Goal: Task Accomplishment & Management: Use online tool/utility

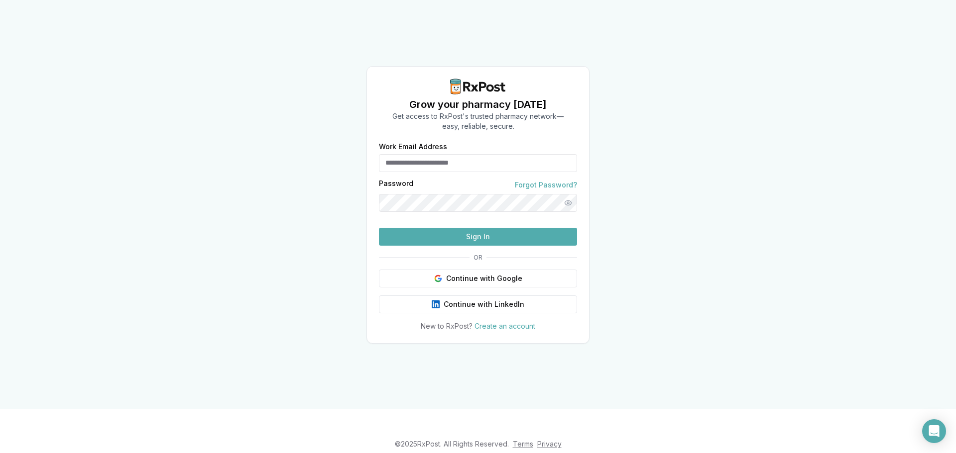
click at [179, 202] on div "Grow your pharmacy today Get access to RxPost's trusted pharmacy network— easy,…" at bounding box center [478, 205] width 956 height 410
click at [516, 154] on input "Work Email Address" at bounding box center [478, 163] width 198 height 18
type input "**********"
click at [455, 246] on button "Sign In" at bounding box center [478, 237] width 198 height 18
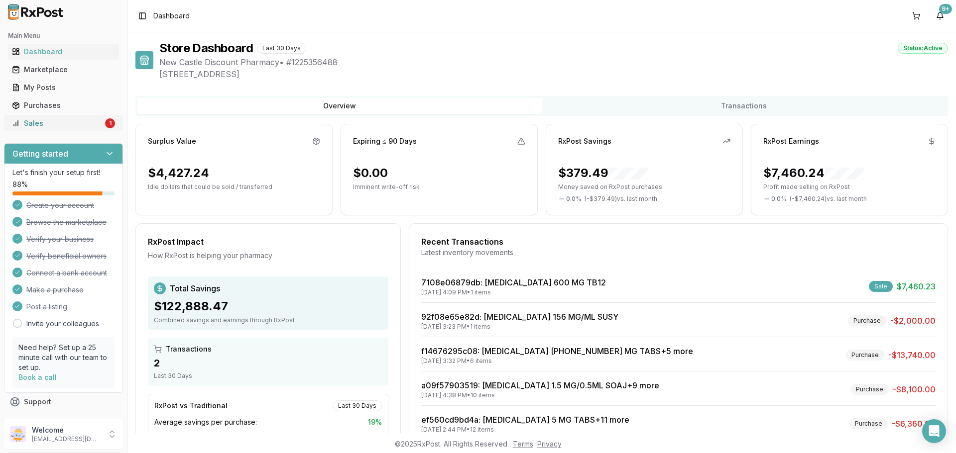
click at [25, 120] on div "Sales" at bounding box center [57, 123] width 91 height 10
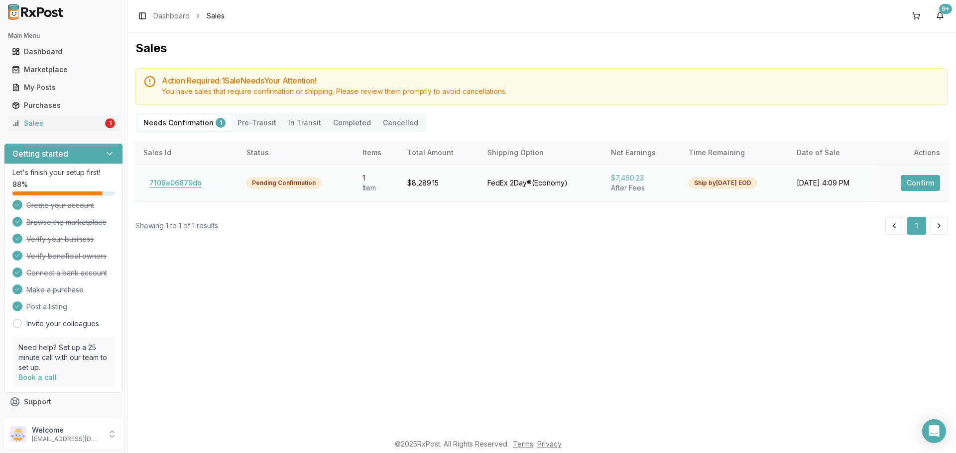
click at [169, 183] on button "7108e06879db" at bounding box center [175, 183] width 64 height 16
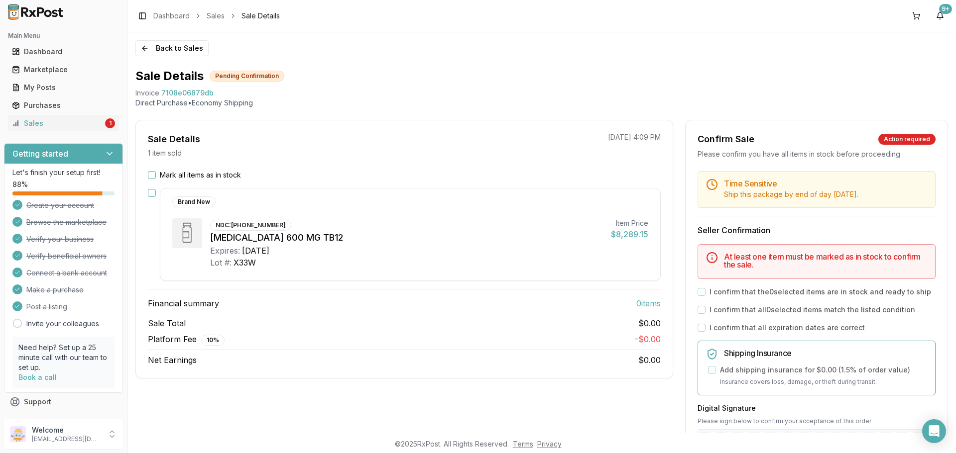
click at [151, 177] on button "Mark all items as in stock" at bounding box center [152, 175] width 8 height 8
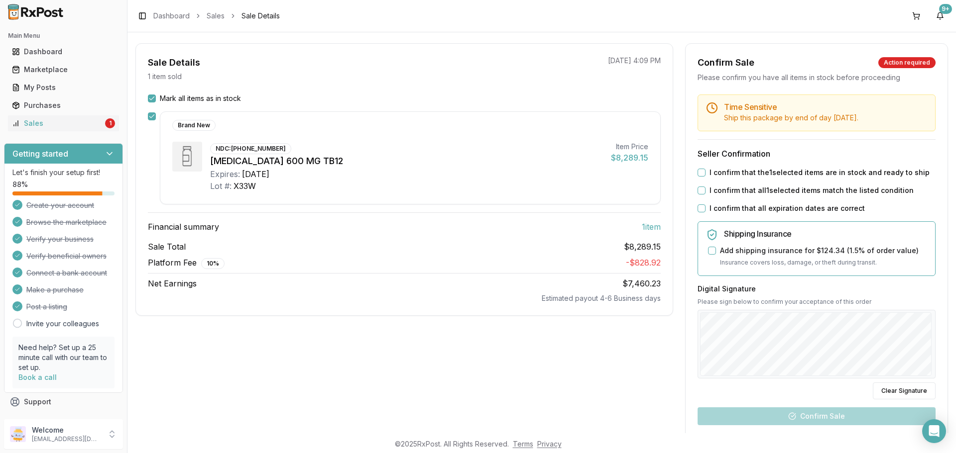
scroll to position [100, 0]
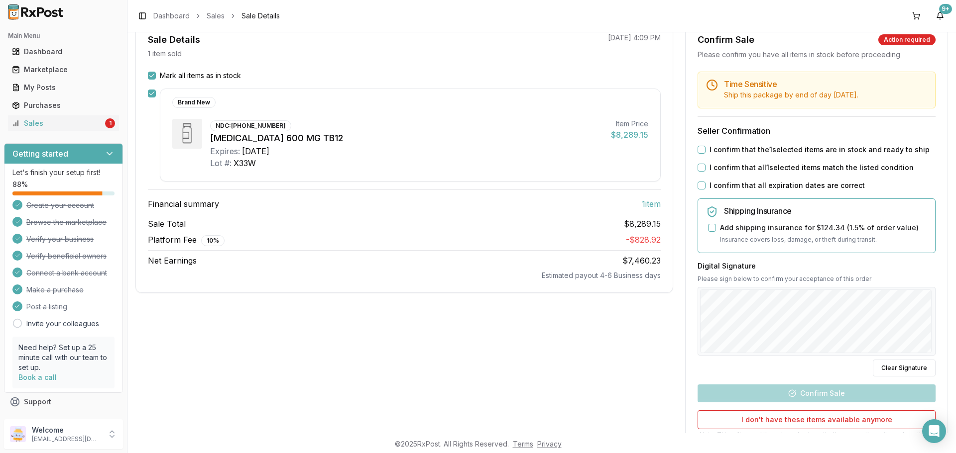
click at [702, 149] on button "I confirm that the 1 selected items are in stock and ready to ship" at bounding box center [701, 150] width 8 height 8
click at [699, 164] on button "I confirm that all 1 selected items match the listed condition" at bounding box center [701, 168] width 8 height 8
click at [699, 180] on div "Time Sensitive Ship this package by end of day Tuesday, October 7th . Seller Co…" at bounding box center [816, 282] width 262 height 421
click at [698, 187] on button "I confirm that all expiration dates are correct" at bounding box center [701, 186] width 8 height 8
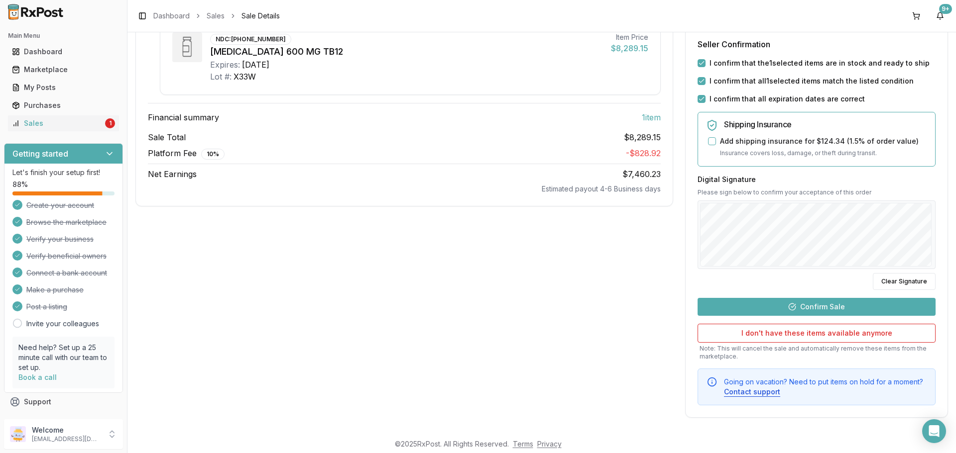
scroll to position [187, 0]
click at [750, 304] on button "Confirm Sale" at bounding box center [816, 307] width 238 height 18
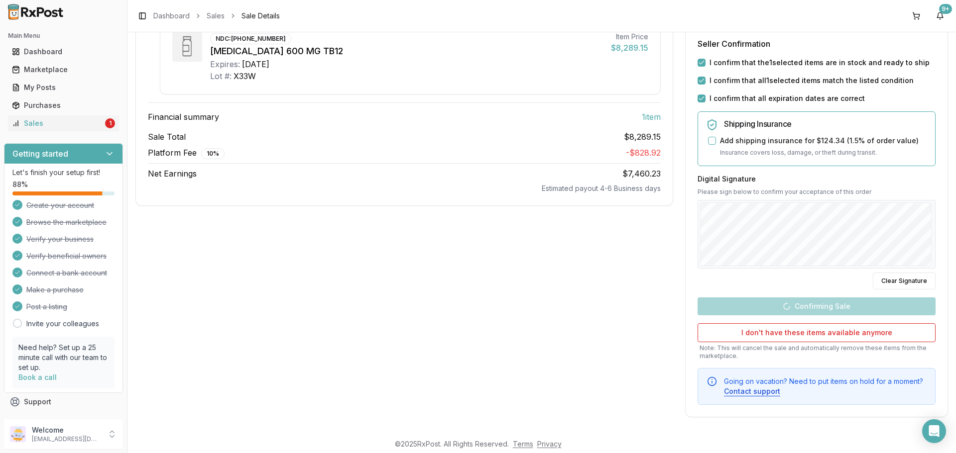
scroll to position [1, 0]
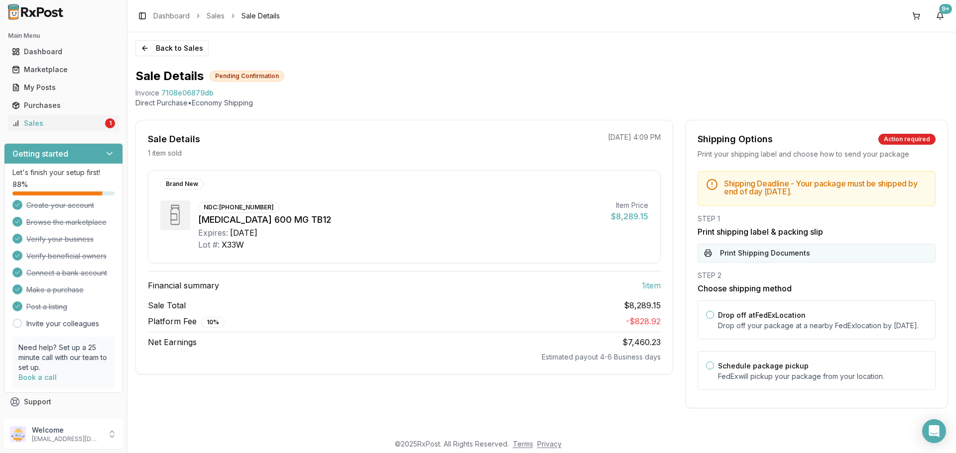
click at [778, 249] on button "Print Shipping Documents" at bounding box center [816, 253] width 238 height 19
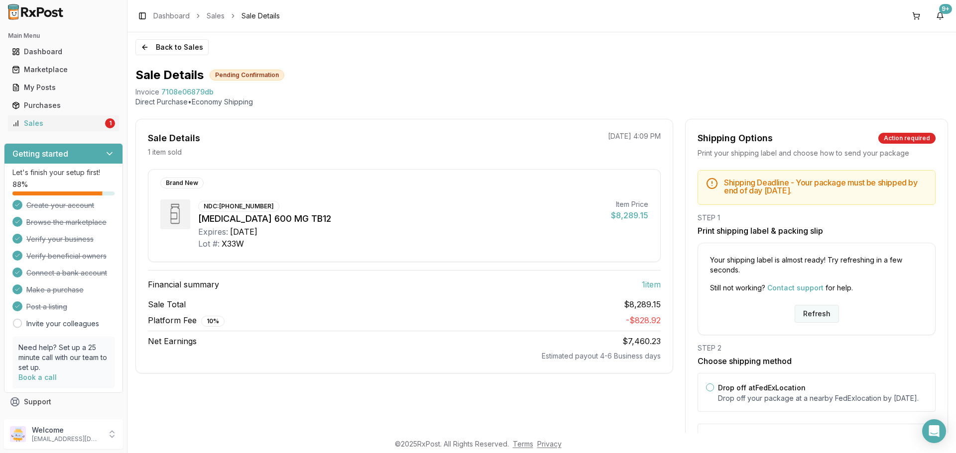
click at [813, 311] on button "Refresh" at bounding box center [816, 314] width 44 height 18
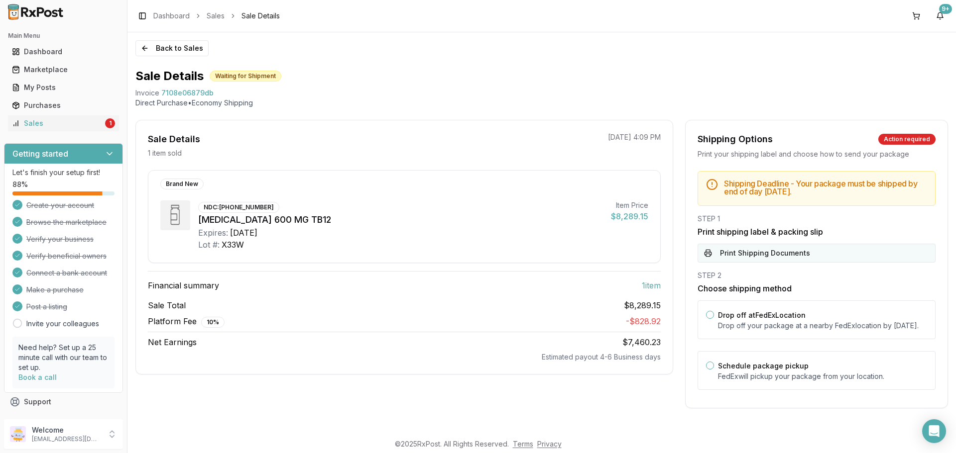
click at [771, 250] on button "Print Shipping Documents" at bounding box center [816, 253] width 238 height 19
click at [708, 370] on button "Schedule package pickup" at bounding box center [710, 366] width 8 height 8
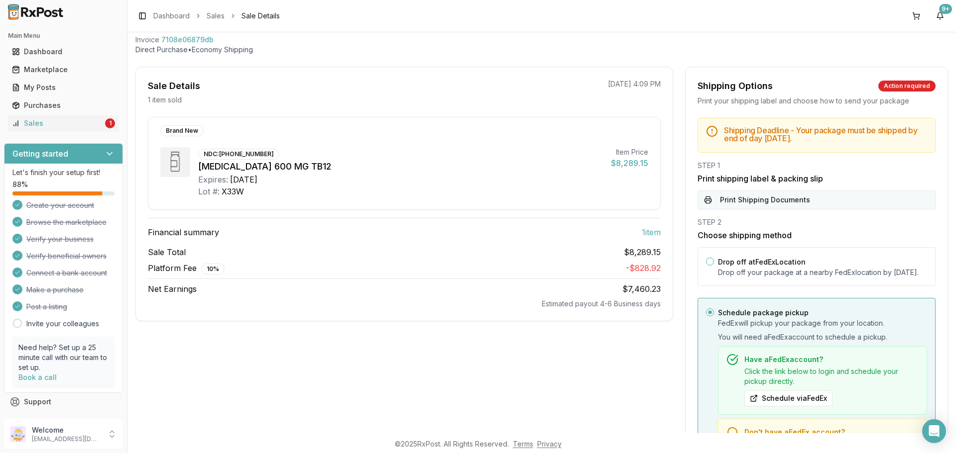
scroll to position [51, 0]
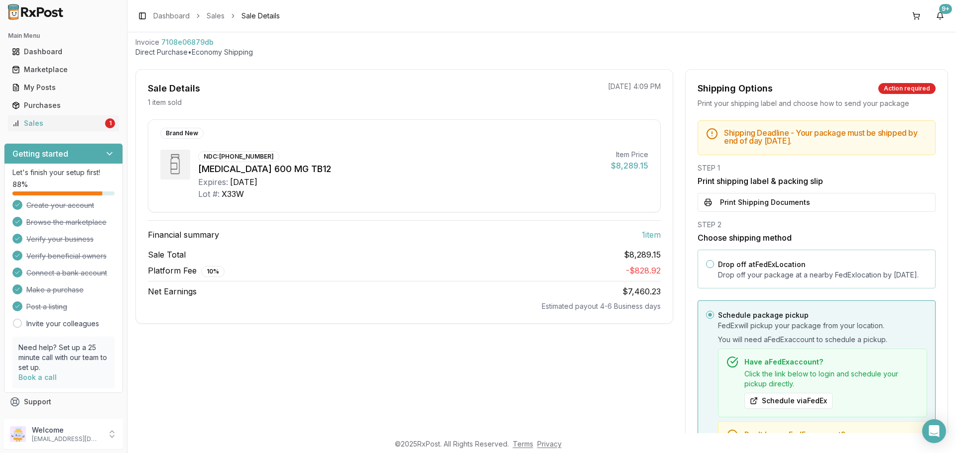
click at [709, 262] on button "Drop off at FedEx Location" at bounding box center [710, 264] width 8 height 8
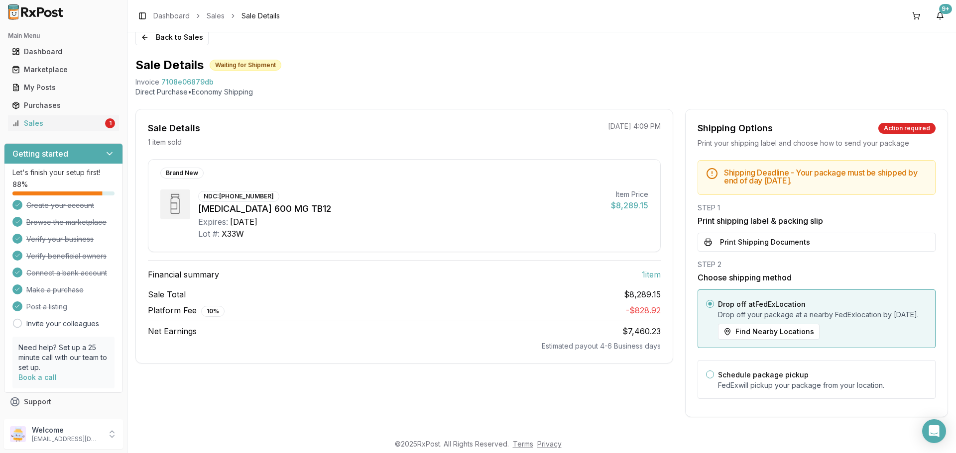
scroll to position [21, 0]
click at [693, 77] on div "Invoice 7108e06879db" at bounding box center [541, 82] width 812 height 10
